Goal: Find specific page/section: Find specific page/section

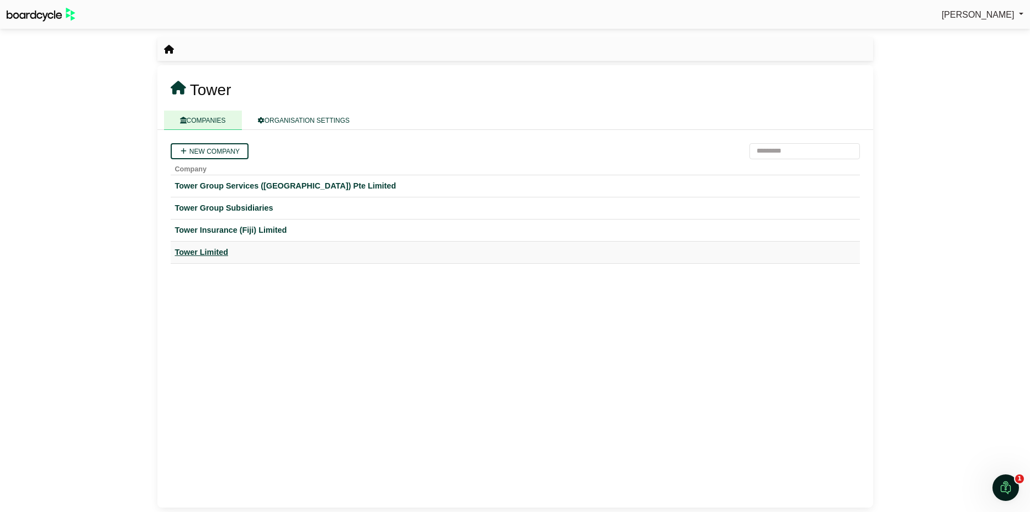
click at [206, 253] on div "Tower Limited" at bounding box center [515, 252] width 681 height 13
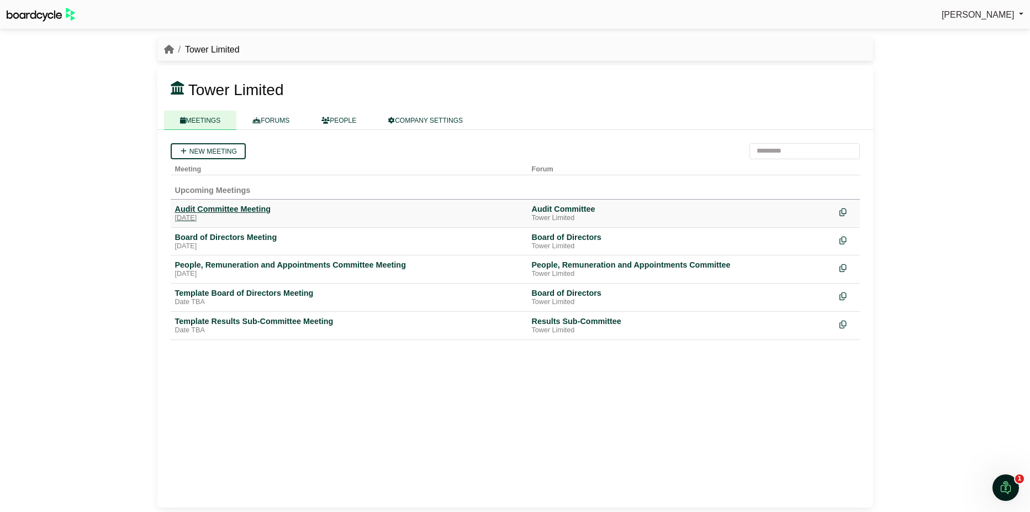
click at [224, 214] on div "[DATE]" at bounding box center [349, 218] width 348 height 9
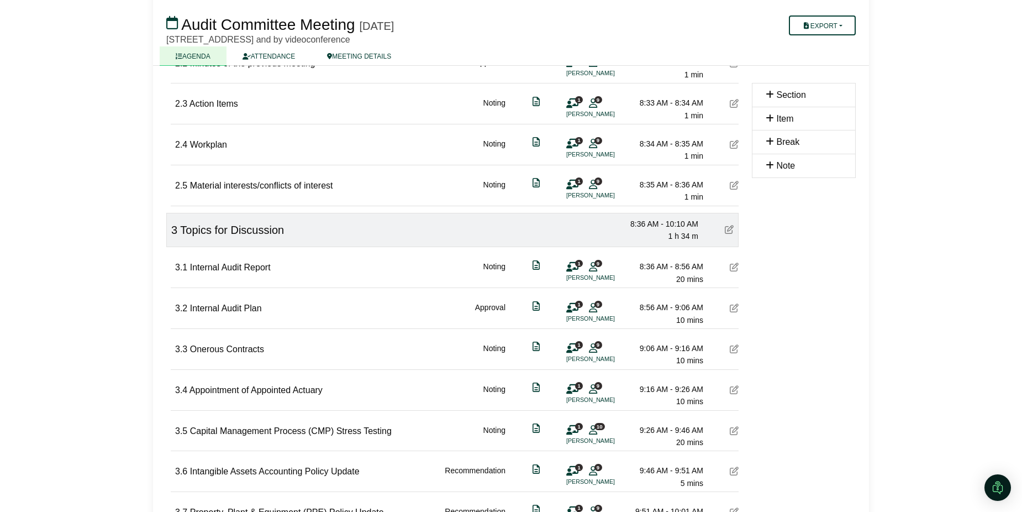
scroll to position [276, 0]
